Goal: Task Accomplishment & Management: Use online tool/utility

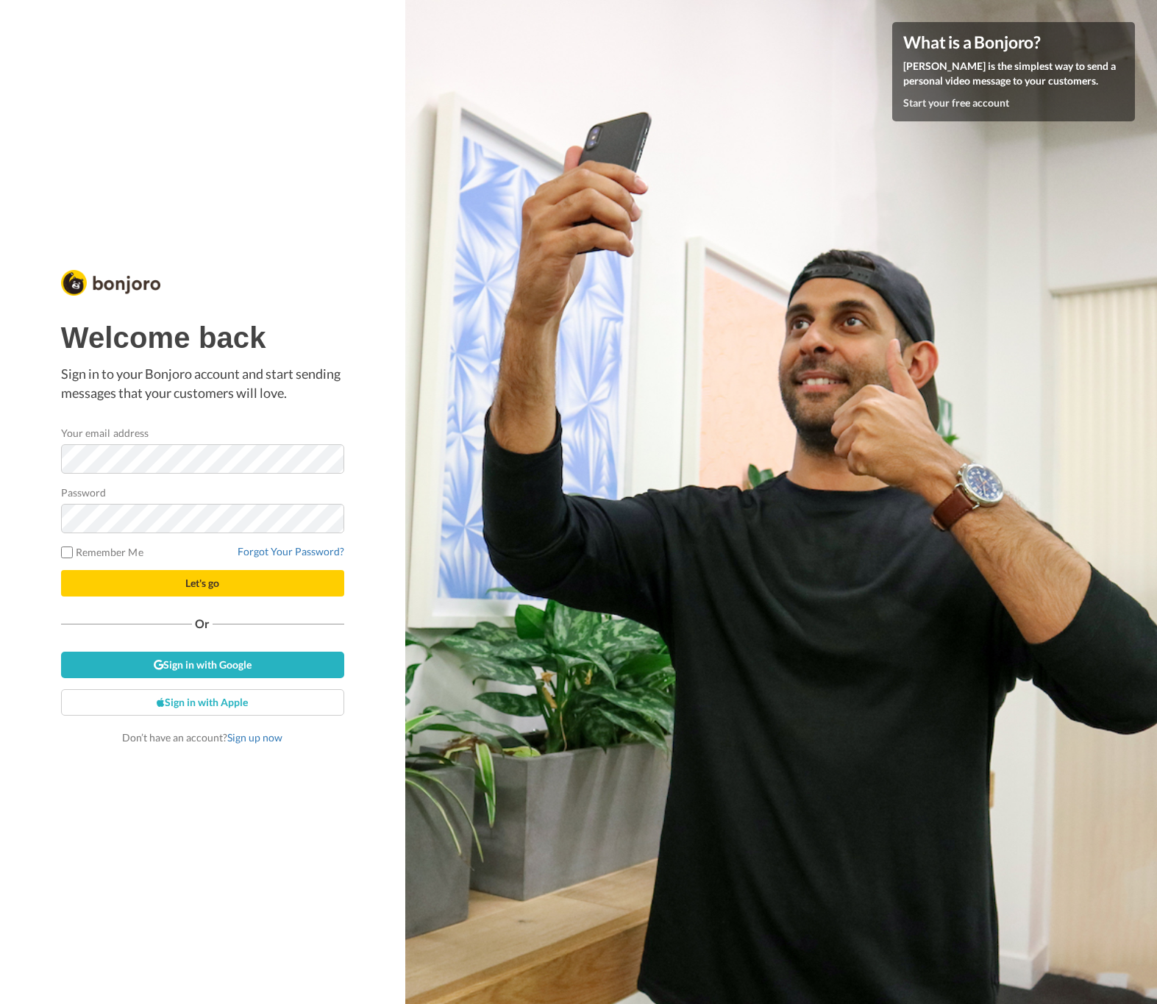
click at [227, 583] on button "Let's go" at bounding box center [202, 583] width 283 height 26
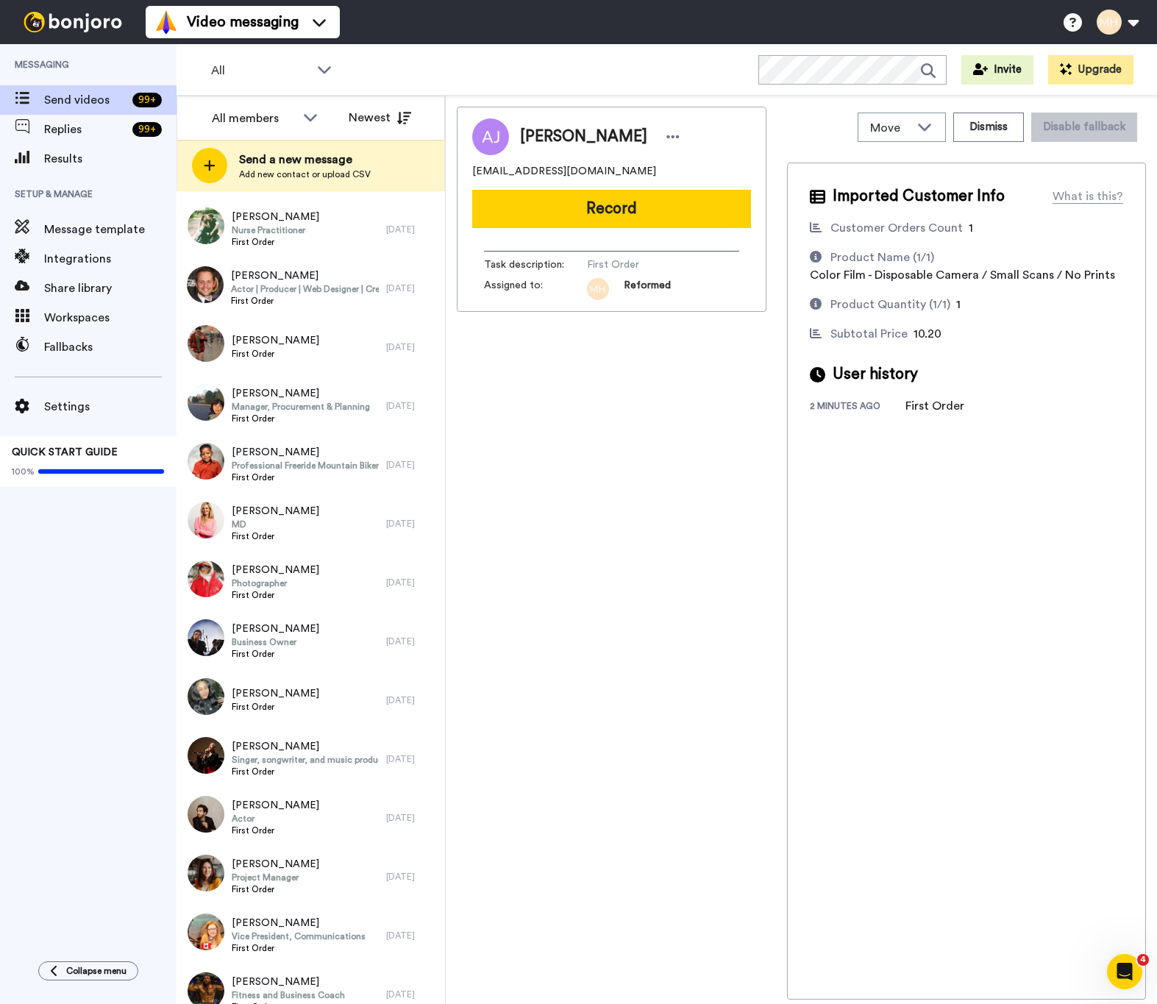
scroll to position [2159, 0]
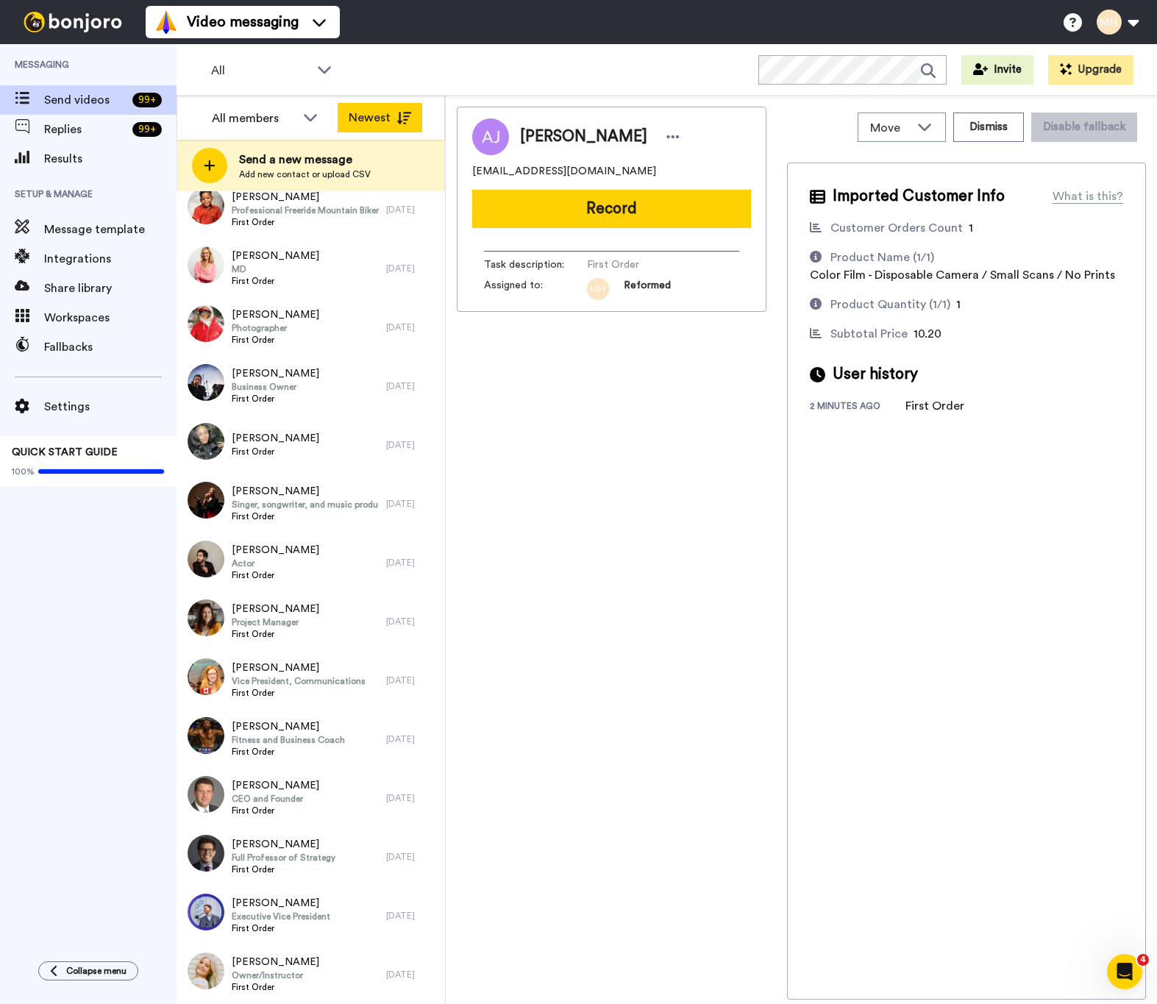
click at [397, 117] on icon at bounding box center [404, 118] width 15 height 13
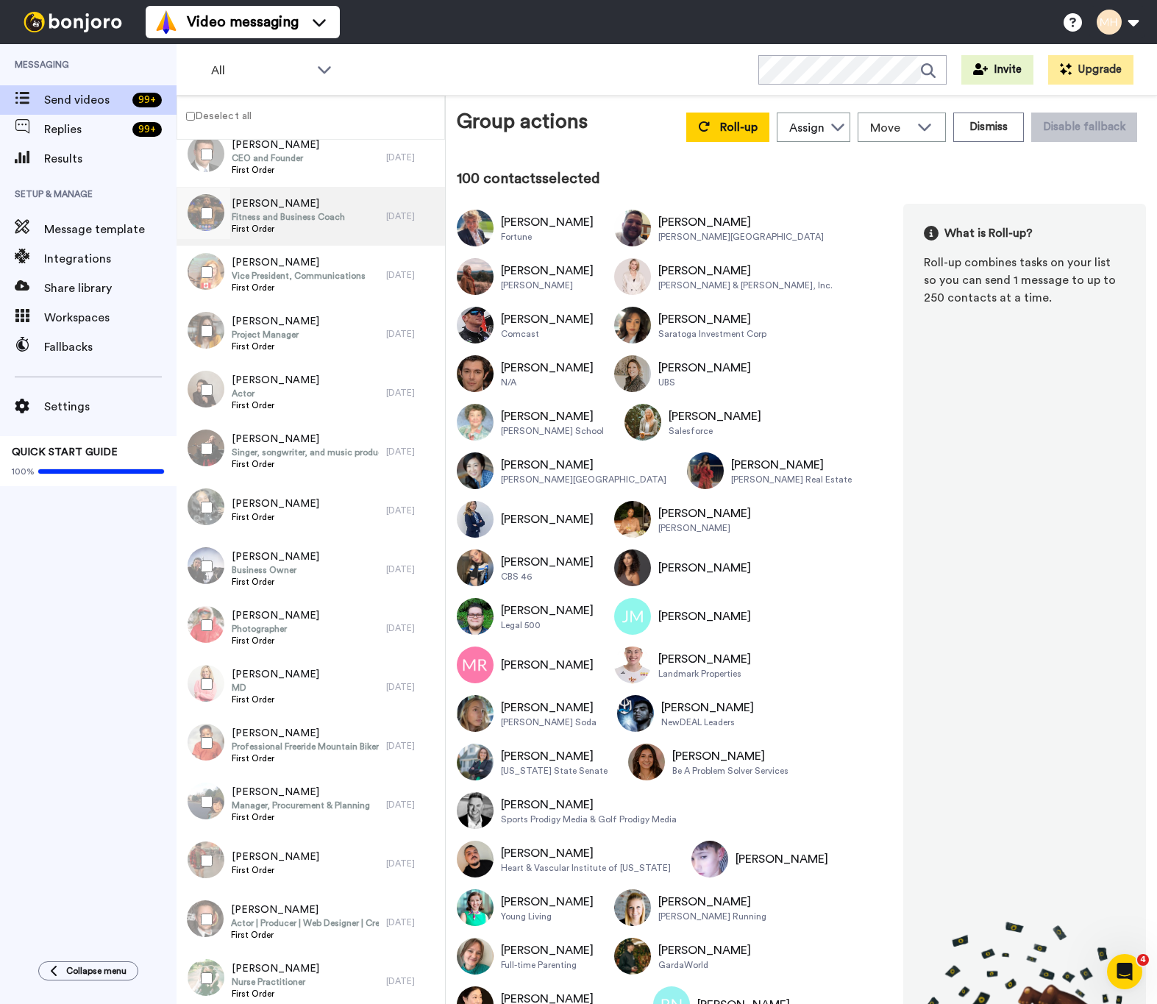
scroll to position [5673, 0]
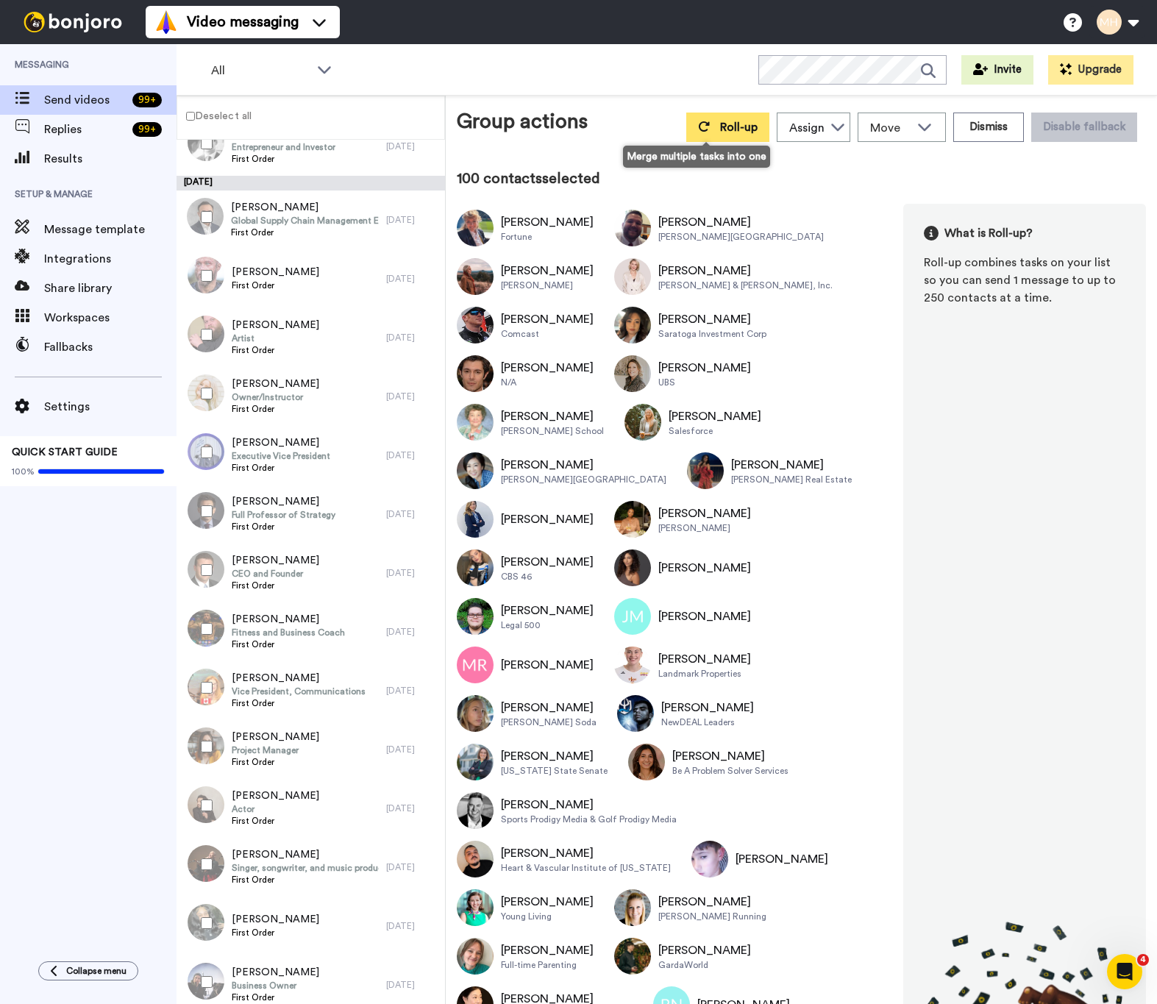
click at [720, 133] on span "Roll-up" at bounding box center [739, 127] width 38 height 12
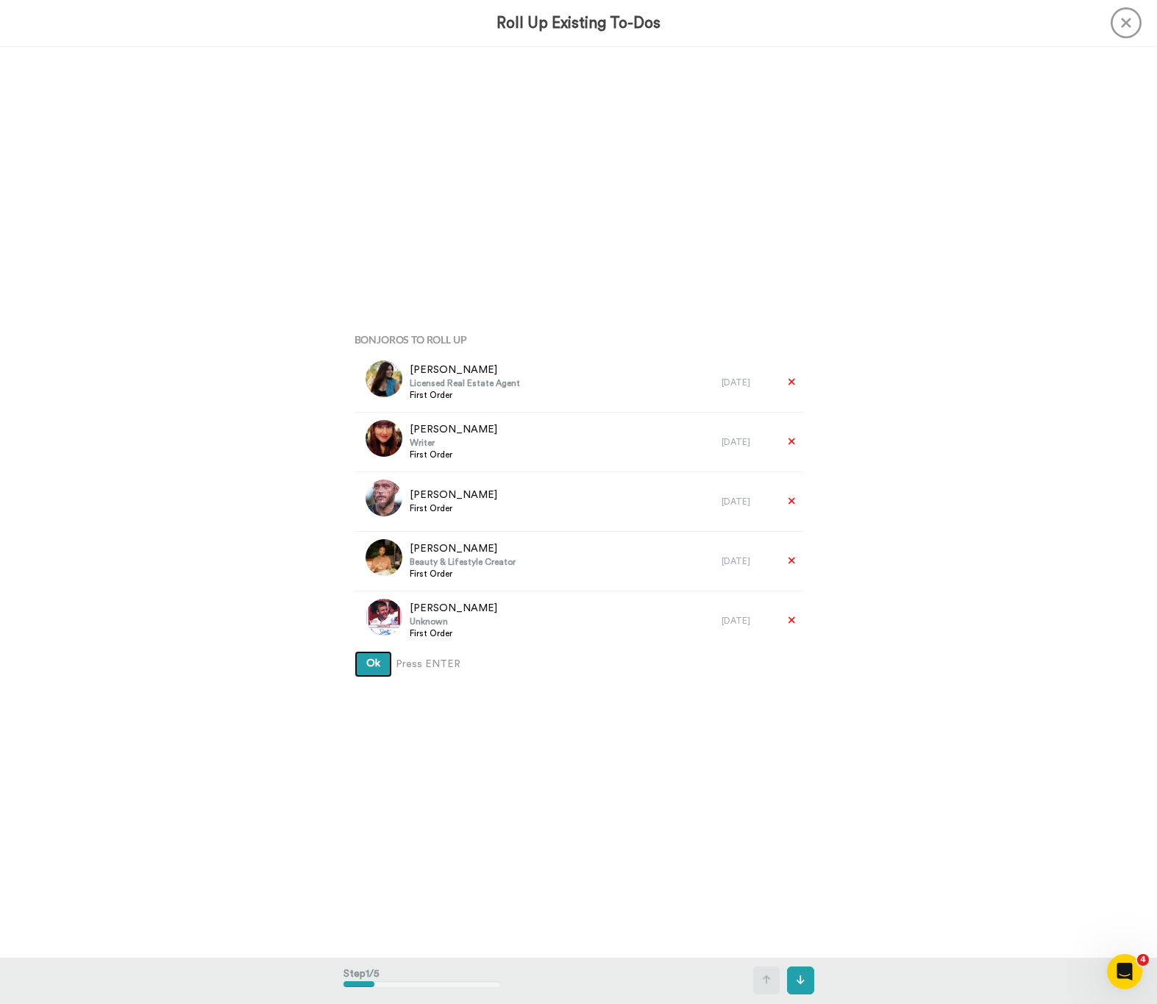
click at [372, 668] on span "Ok" at bounding box center [373, 663] width 14 height 10
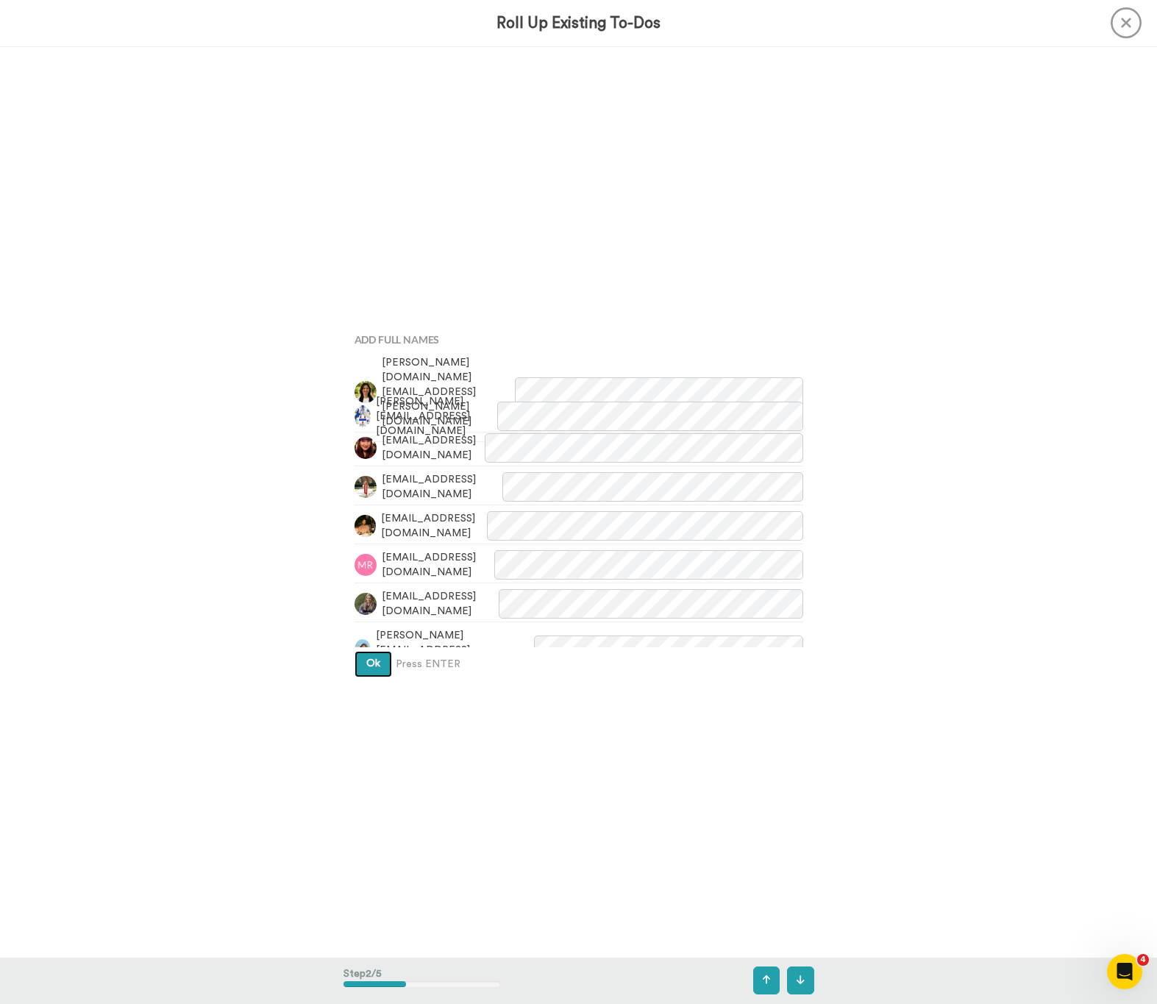
click at [382, 656] on button "Ok" at bounding box center [374, 664] width 38 height 26
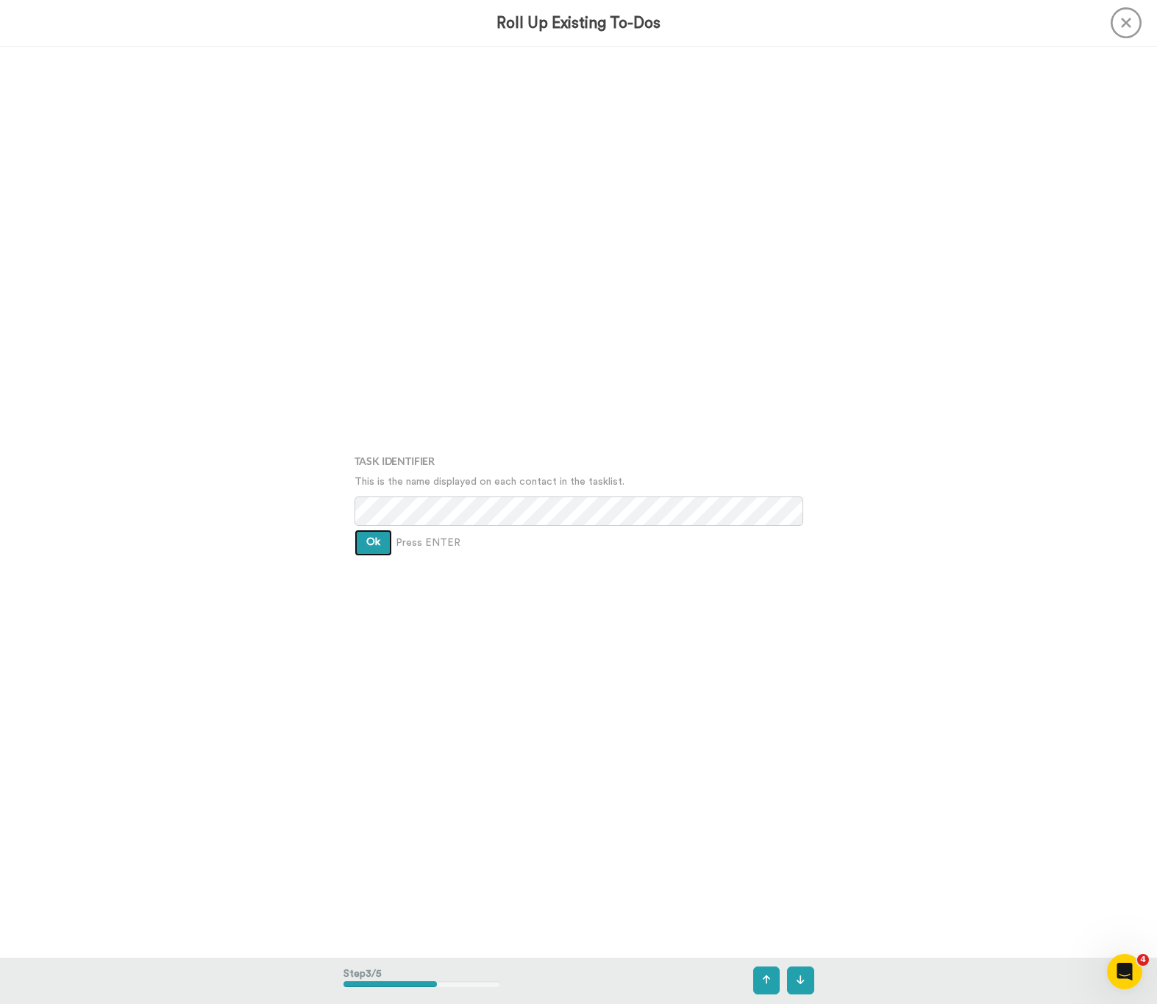
click at [380, 549] on button "Ok" at bounding box center [374, 543] width 38 height 26
click at [377, 530] on span "Ok" at bounding box center [373, 531] width 14 height 10
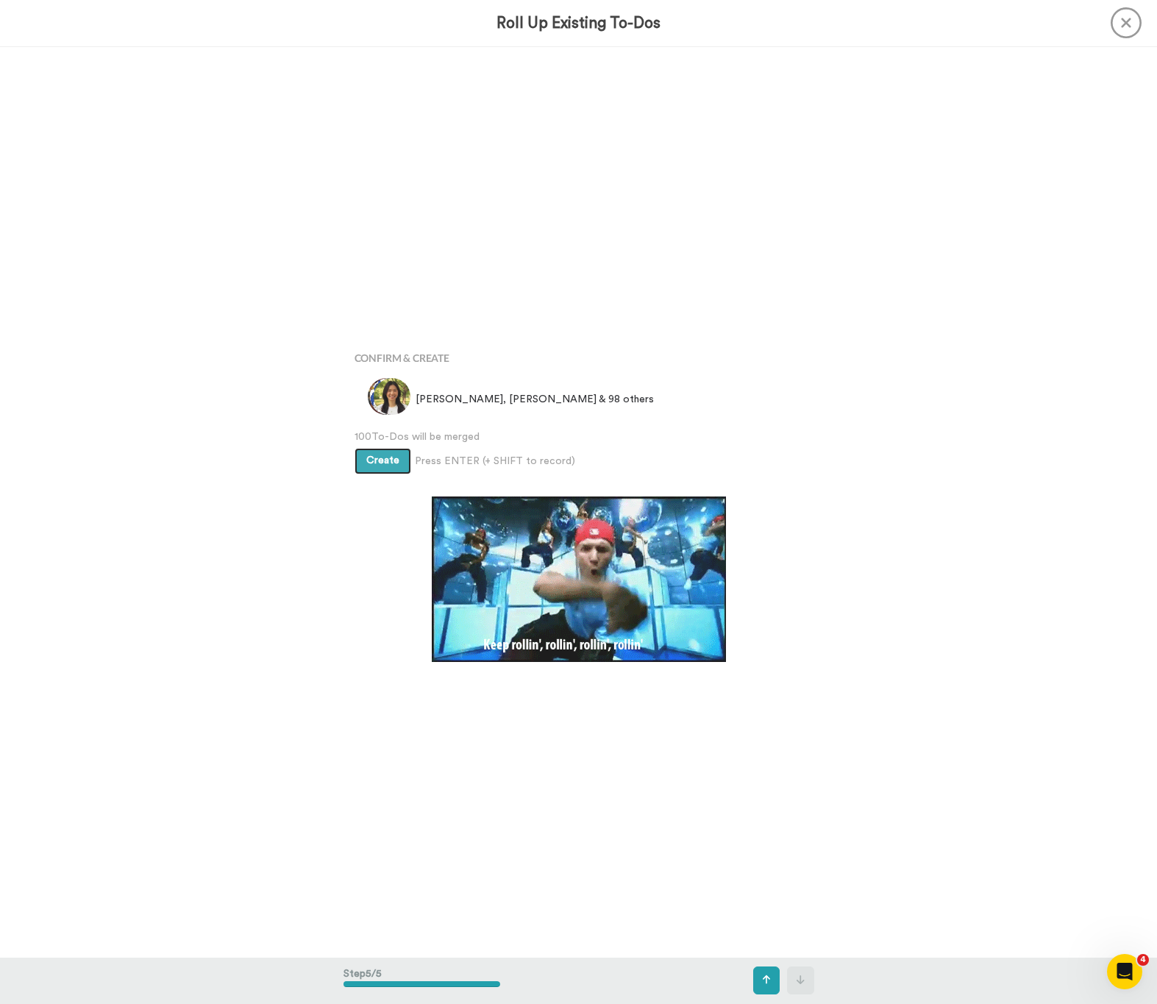
scroll to position [3643, 0]
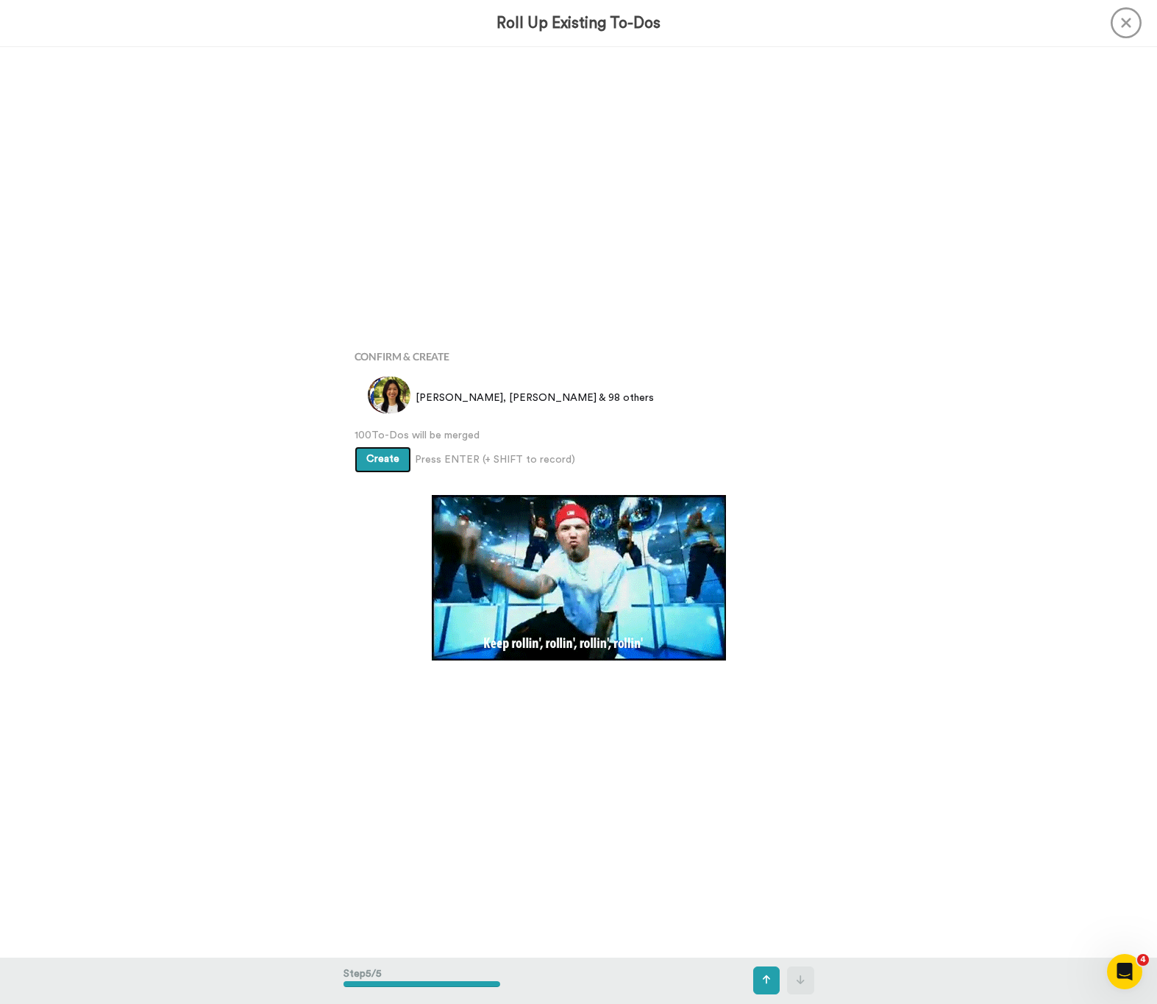
click at [383, 455] on span "Create" at bounding box center [382, 459] width 33 height 10
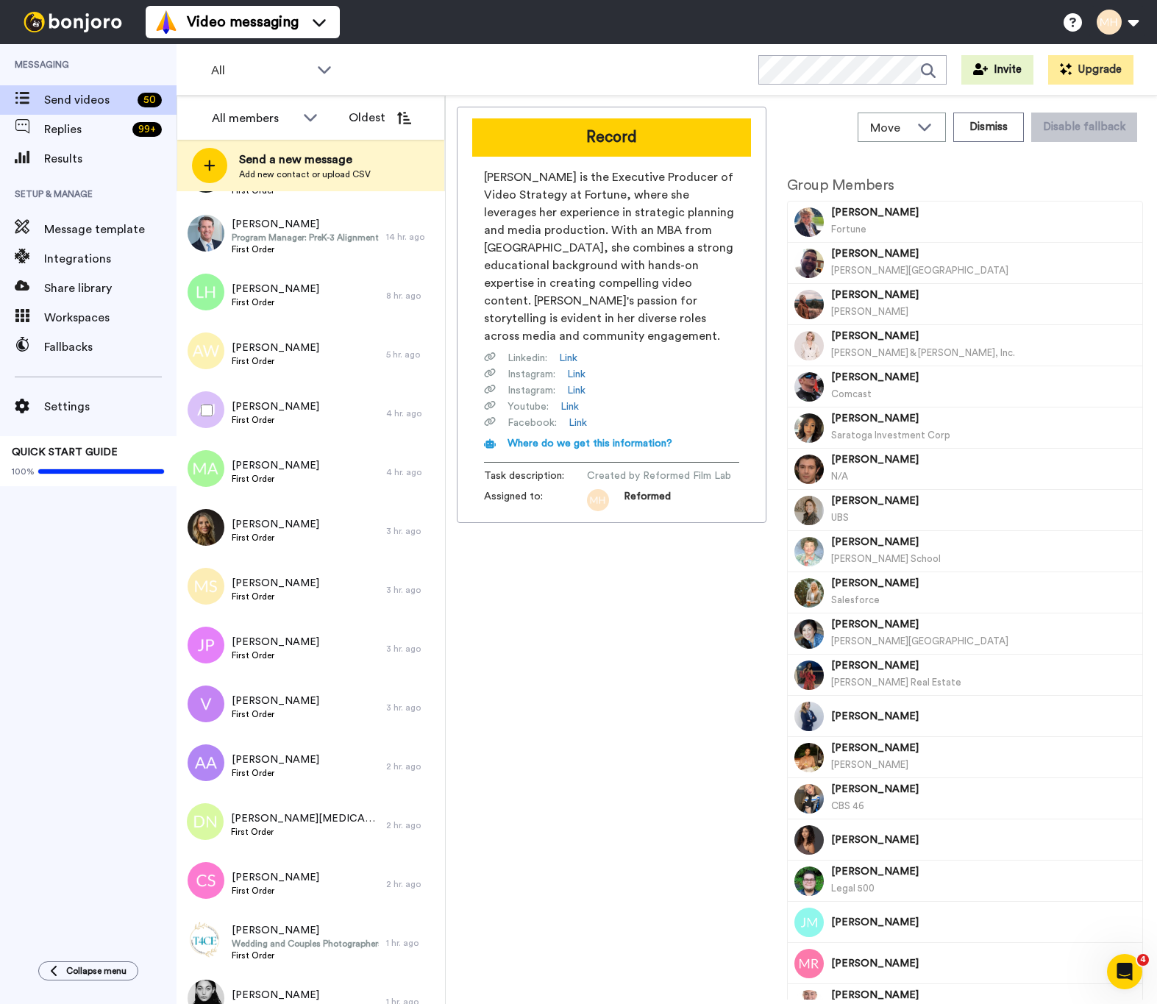
scroll to position [1616, 0]
